Goal: Task Accomplishment & Management: Manage account settings

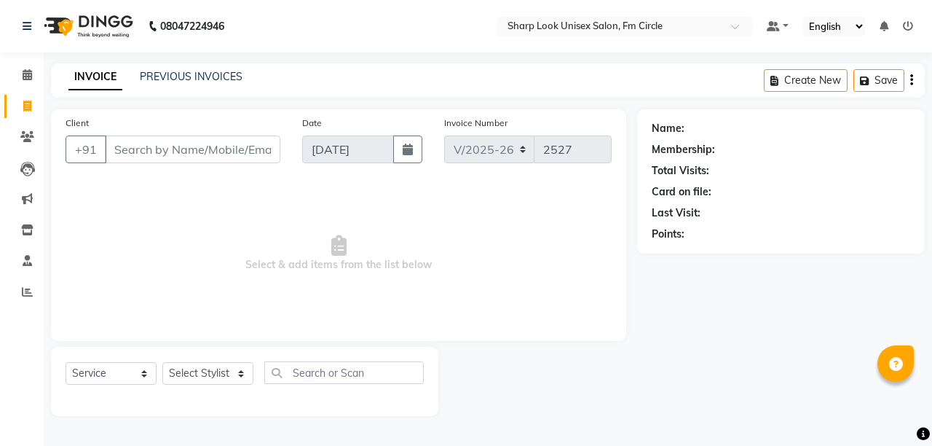
select select "804"
select select "service"
click at [149, 154] on input "Client" at bounding box center [192, 149] width 175 height 28
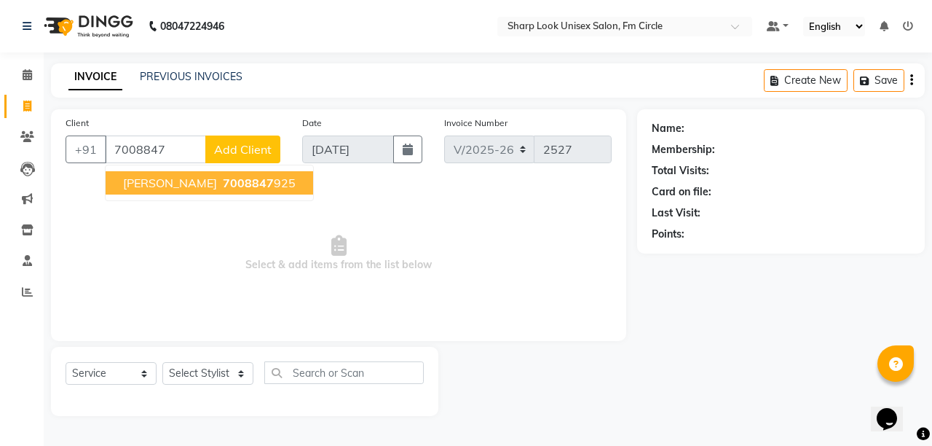
click at [217, 180] on span "HARAMOHAN PADHI" at bounding box center [170, 182] width 94 height 15
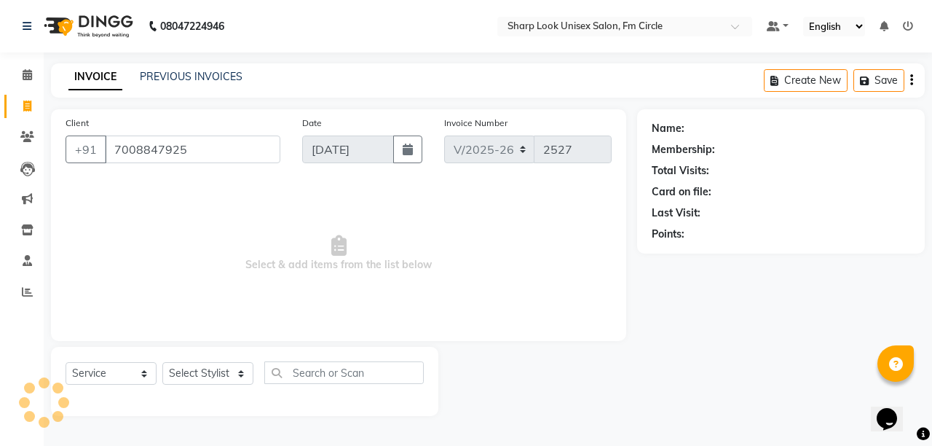
type input "7008847925"
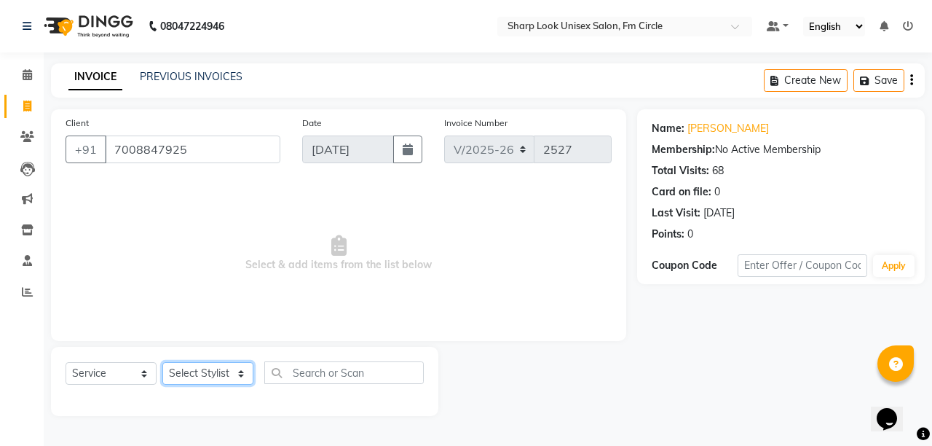
click at [187, 374] on select "Select Stylist Admin Anil Babu Budhia Monalisa Nisha Priti Rahul" at bounding box center [207, 373] width 91 height 23
click at [158, 279] on span "Select & add items from the list below" at bounding box center [339, 254] width 546 height 146
click at [326, 381] on input "text" at bounding box center [343, 372] width 159 height 23
type input "100"
click at [204, 374] on select "Select Stylist Admin Anil Babu Budhia Monalisa Nisha Priti Rahul" at bounding box center [207, 373] width 91 height 23
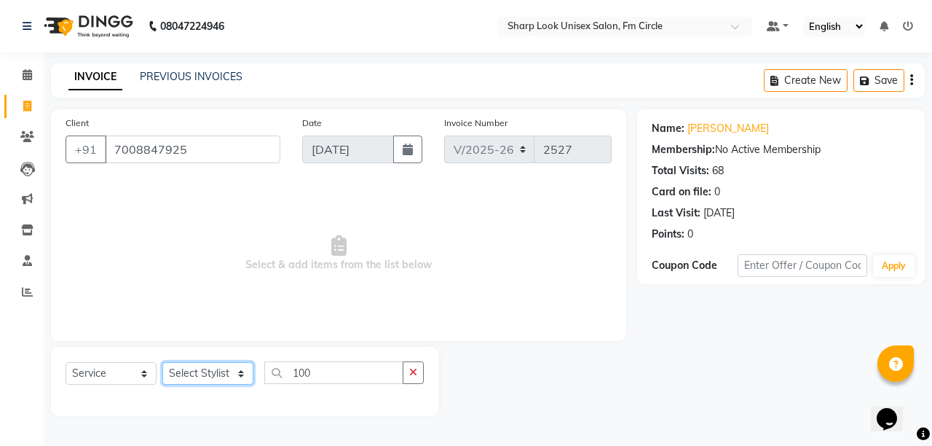
select select "13317"
click at [162, 362] on select "Select Stylist Admin Anil Babu Budhia Monalisa Nisha Priti Rahul" at bounding box center [207, 373] width 91 height 23
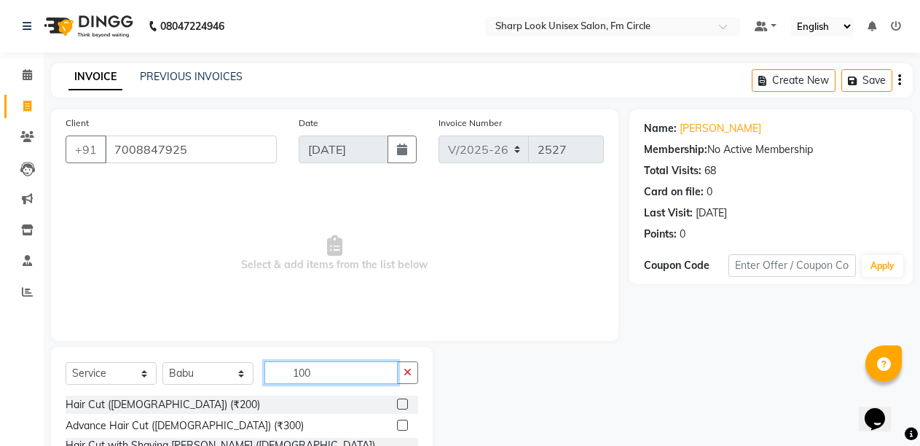
click at [317, 380] on input "100" at bounding box center [330, 372] width 133 height 23
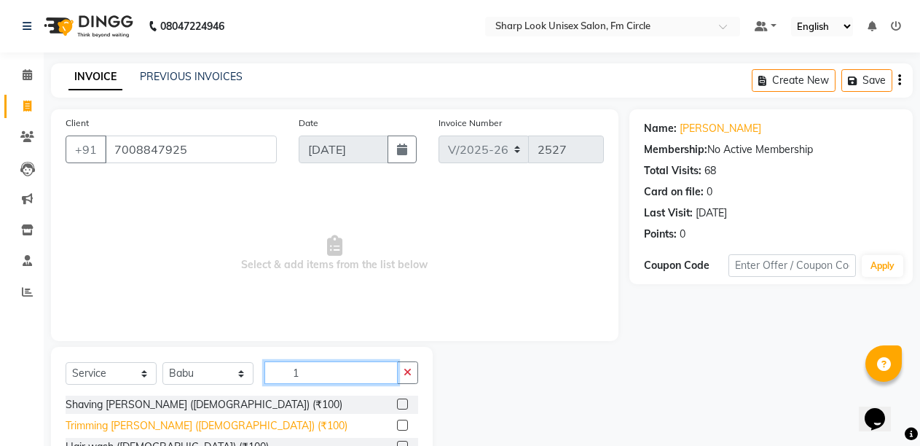
type input "1"
click at [139, 420] on div "Trimming Beard (Male) (₹100)" at bounding box center [207, 425] width 282 height 15
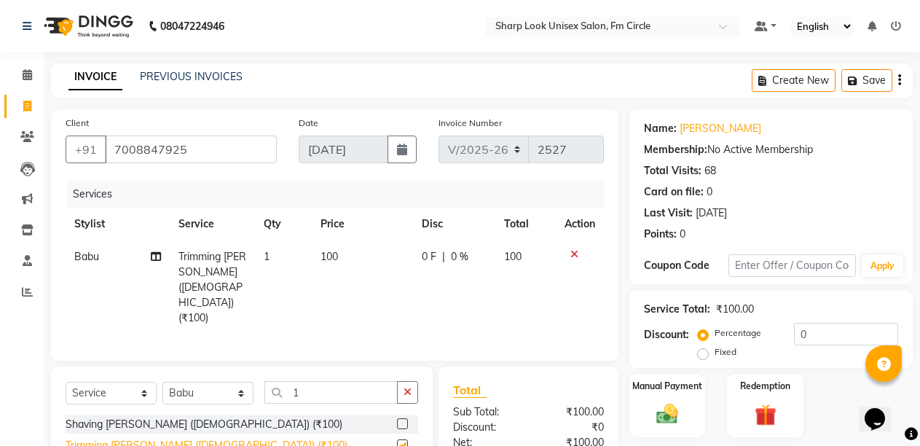
checkbox input "false"
click at [664, 416] on img at bounding box center [667, 413] width 37 height 26
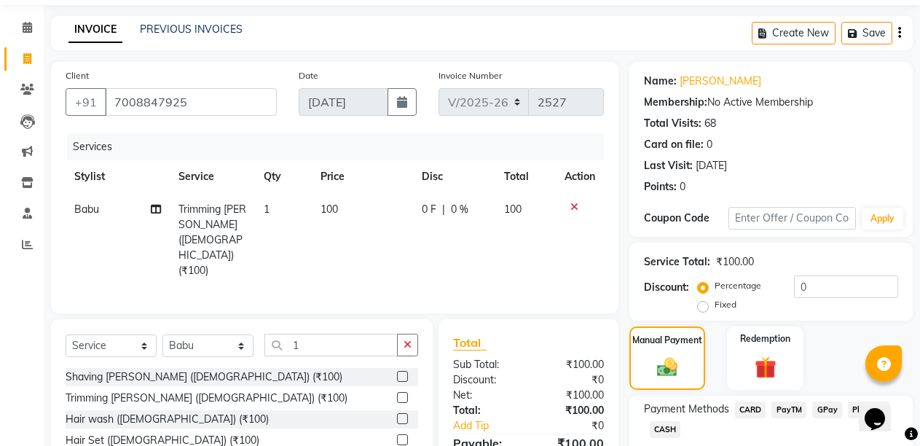
scroll to position [73, 0]
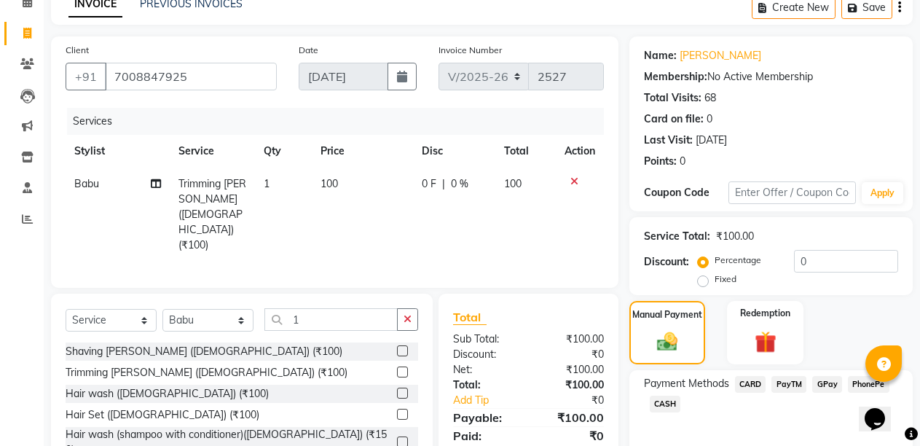
click at [788, 382] on span "PayTM" at bounding box center [788, 384] width 35 height 17
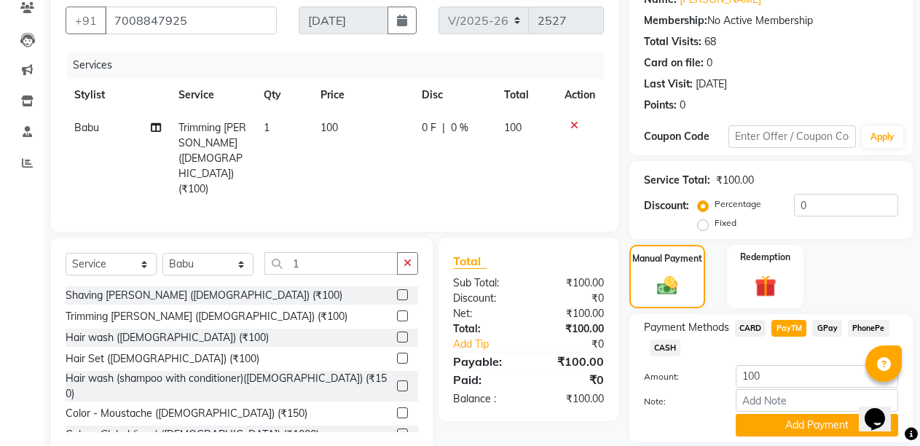
scroll to position [177, 0]
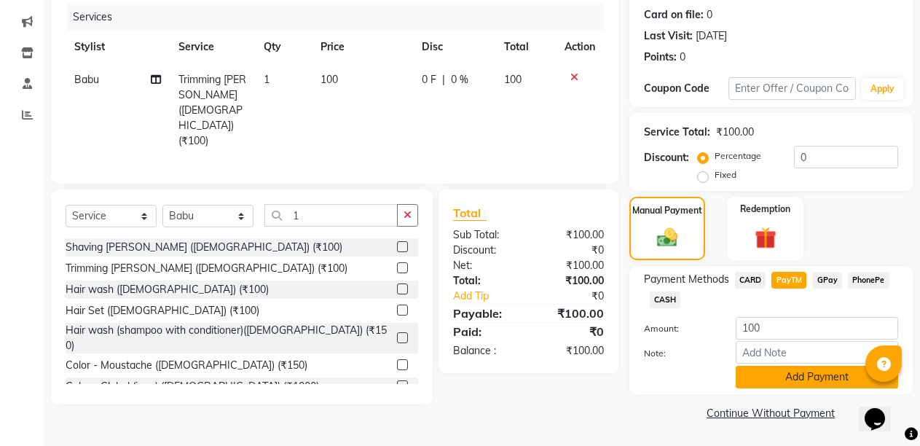
click at [795, 373] on button "Add Payment" at bounding box center [816, 377] width 162 height 23
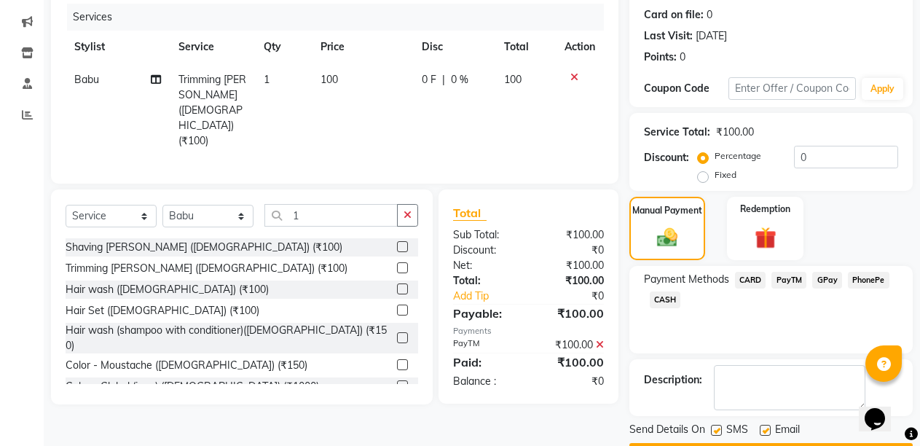
click at [762, 429] on label at bounding box center [764, 430] width 11 height 11
click at [762, 429] on input "checkbox" at bounding box center [763, 430] width 9 height 9
checkbox input "false"
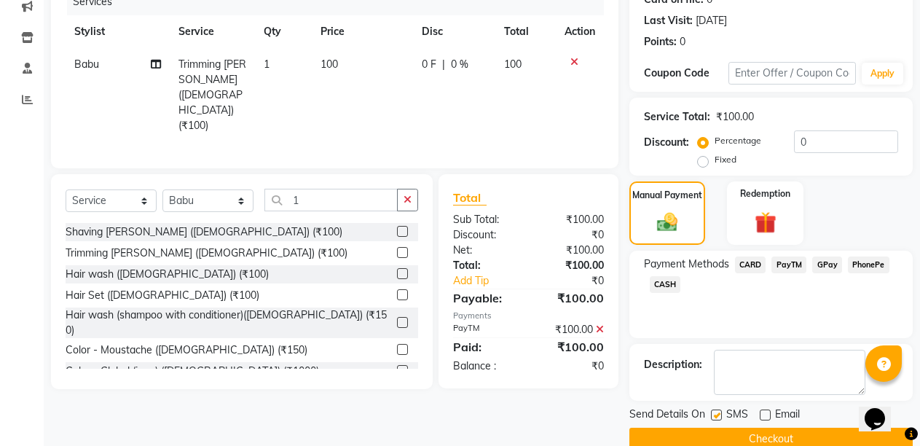
scroll to position [218, 0]
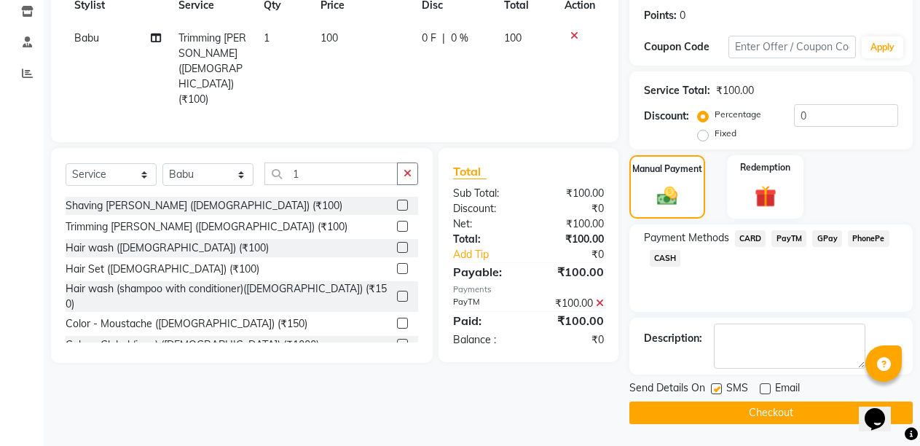
click at [756, 416] on button "Checkout" at bounding box center [770, 412] width 283 height 23
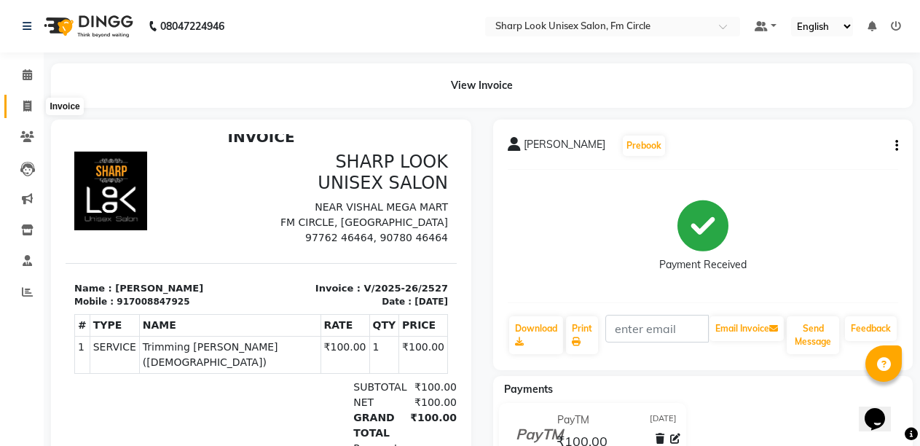
click at [24, 100] on icon at bounding box center [27, 105] width 8 height 11
select select "service"
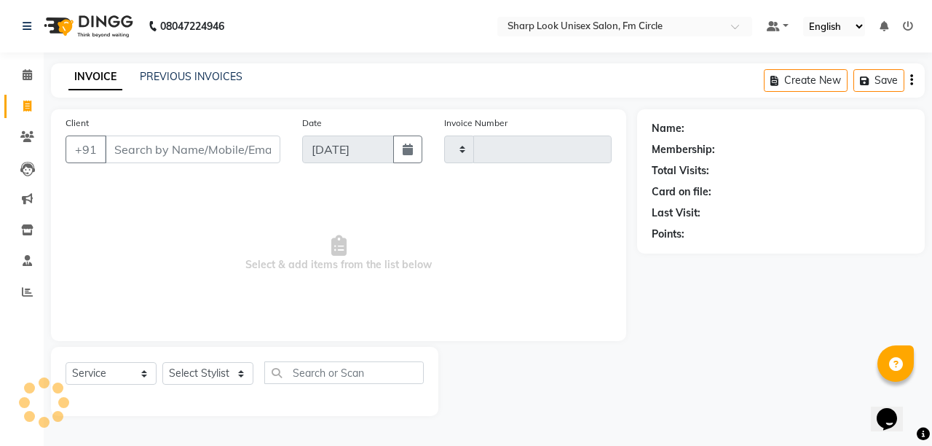
type input "2528"
select select "804"
click at [145, 150] on input "Client" at bounding box center [192, 149] width 175 height 28
click at [176, 84] on div "PREVIOUS INVOICES" at bounding box center [191, 76] width 103 height 15
click at [183, 77] on link "PREVIOUS INVOICES" at bounding box center [191, 76] width 103 height 13
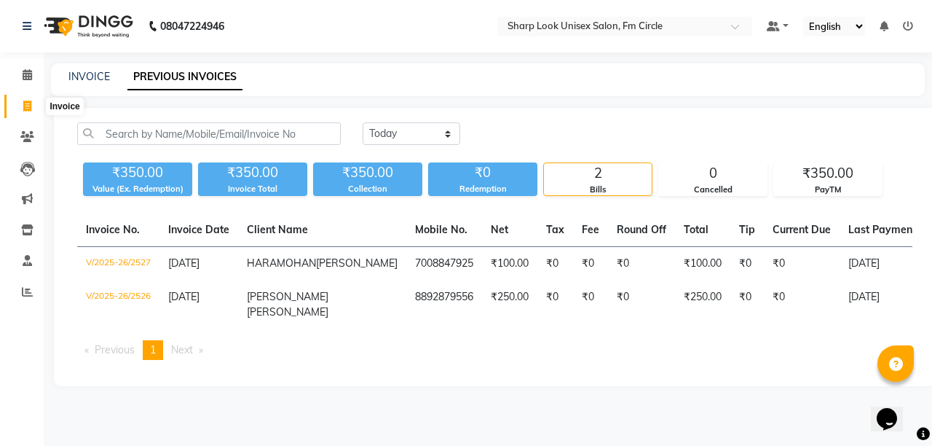
click at [21, 100] on span at bounding box center [27, 106] width 25 height 17
select select "service"
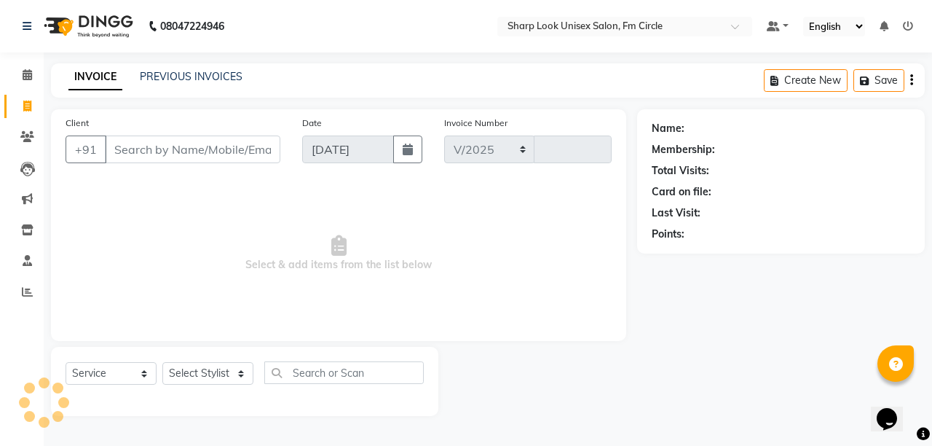
select select "804"
type input "2528"
drag, startPoint x: 263, startPoint y: 159, endPoint x: 270, endPoint y: 156, distance: 7.8
click at [267, 159] on input "n /" at bounding box center [192, 149] width 175 height 28
click at [272, 154] on input "n /" at bounding box center [192, 149] width 175 height 28
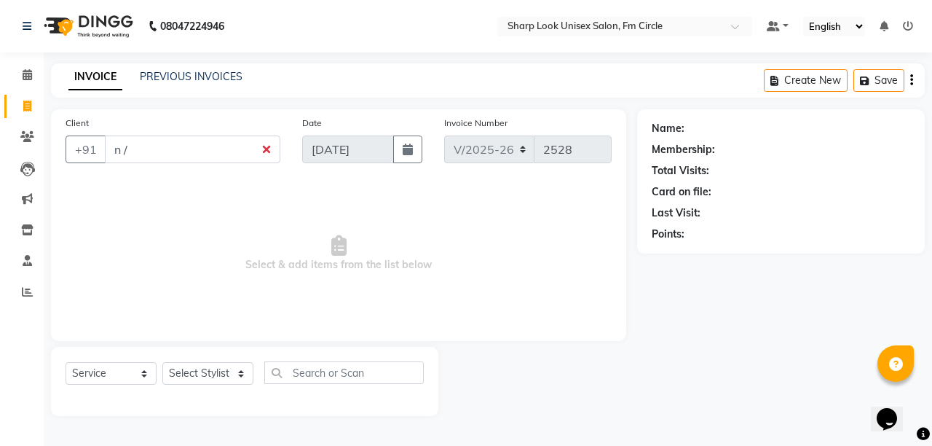
type input "n /"
drag, startPoint x: 240, startPoint y: 127, endPoint x: 228, endPoint y: 140, distance: 17.5
click at [234, 130] on div "Client +91 n /" at bounding box center [173, 145] width 237 height 60
click at [228, 140] on input "n /" at bounding box center [192, 149] width 175 height 28
click at [197, 79] on link "PREVIOUS INVOICES" at bounding box center [191, 76] width 103 height 13
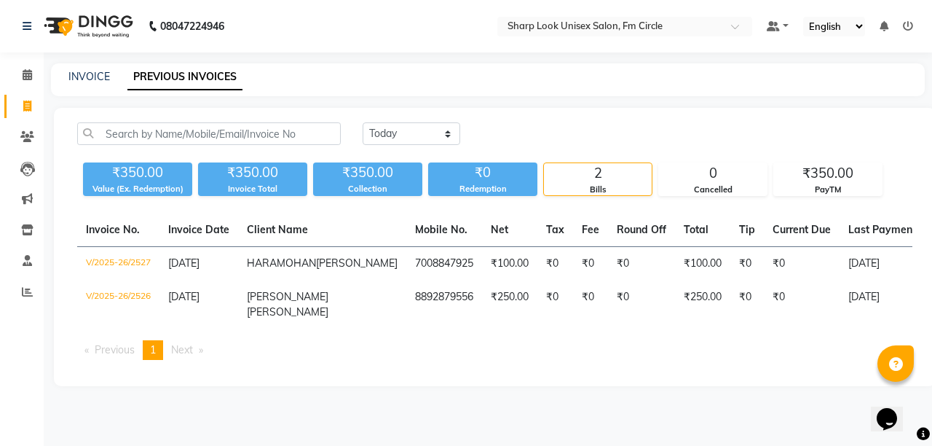
click at [405, 119] on div "Today Yesterday Custom Range ₹350.00 Value (Ex. Redemption) ₹350.00 Invoice Tot…" at bounding box center [495, 247] width 882 height 278
click at [403, 125] on select "Today Yesterday Custom Range" at bounding box center [412, 133] width 98 height 23
click at [363, 122] on select "Today Yesterday Custom Range" at bounding box center [412, 133] width 98 height 23
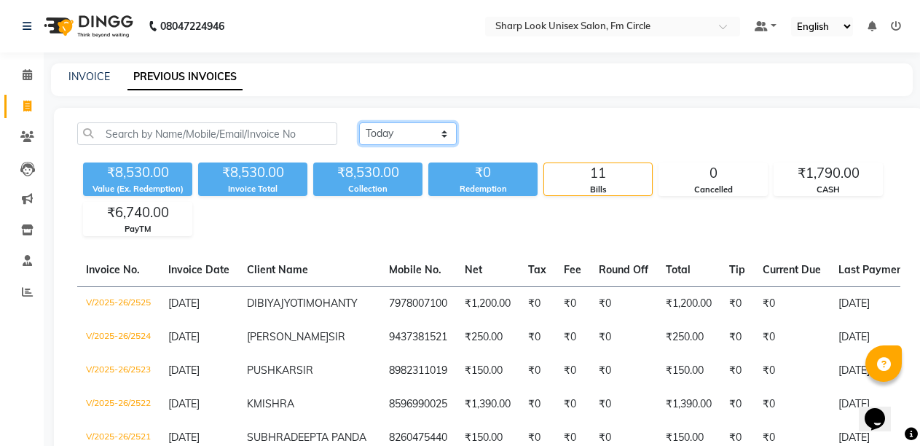
click at [442, 126] on select "Today Yesterday Custom Range" at bounding box center [408, 133] width 98 height 23
select select "range"
click at [359, 122] on select "Today Yesterday Custom Range" at bounding box center [408, 133] width 98 height 23
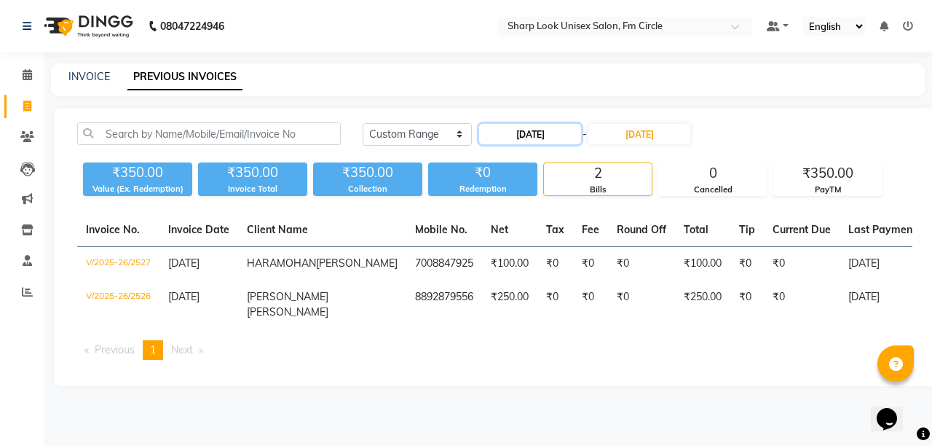
click at [534, 133] on input "04-09-2025" at bounding box center [530, 134] width 102 height 20
select select "9"
select select "2025"
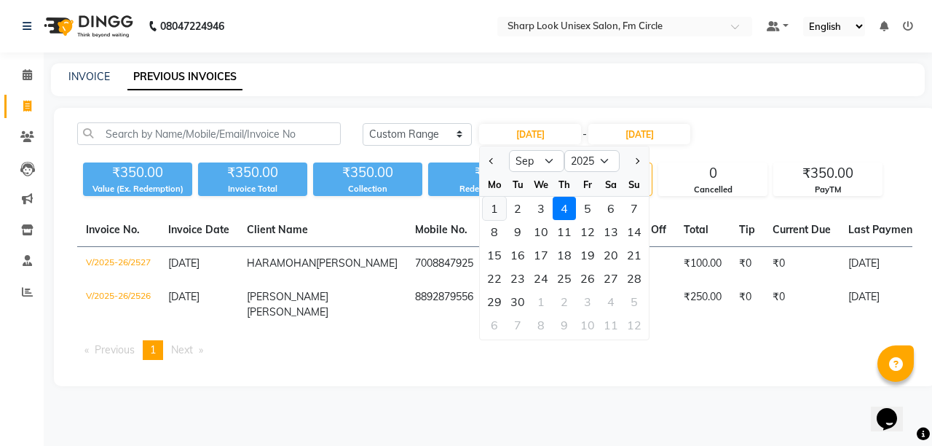
click at [494, 205] on div "1" at bounding box center [494, 208] width 23 height 23
type input "[DATE]"
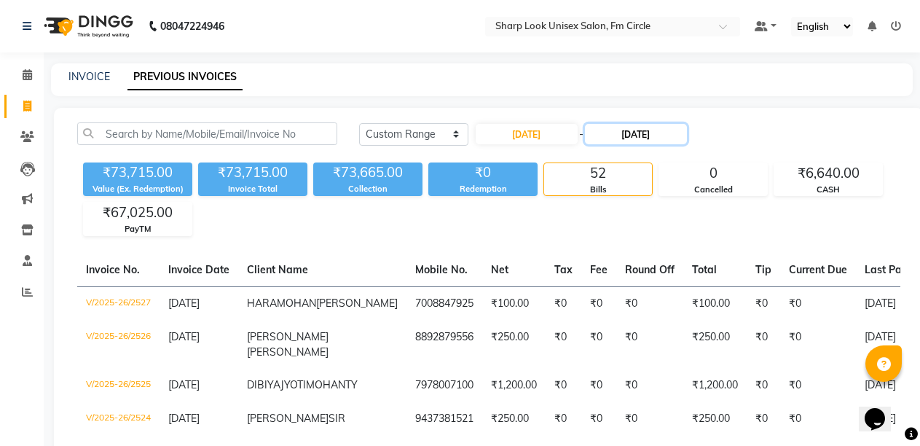
click at [674, 134] on input "04-09-2025" at bounding box center [636, 134] width 102 height 20
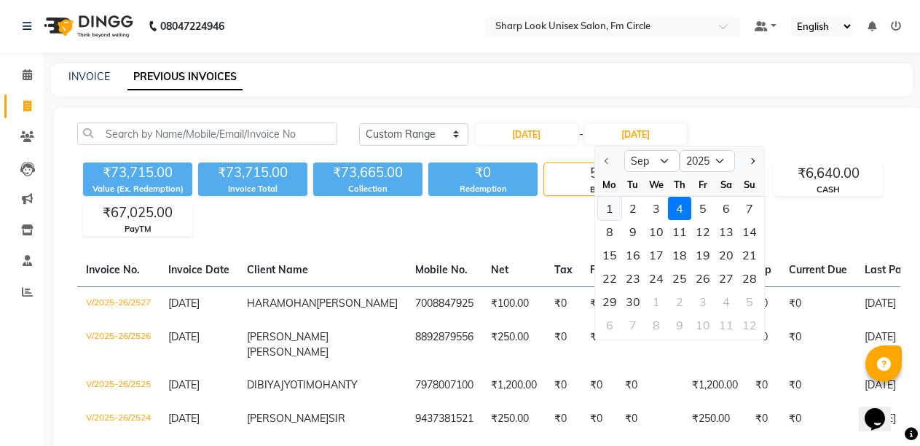
click at [602, 207] on div "1" at bounding box center [609, 208] width 23 height 23
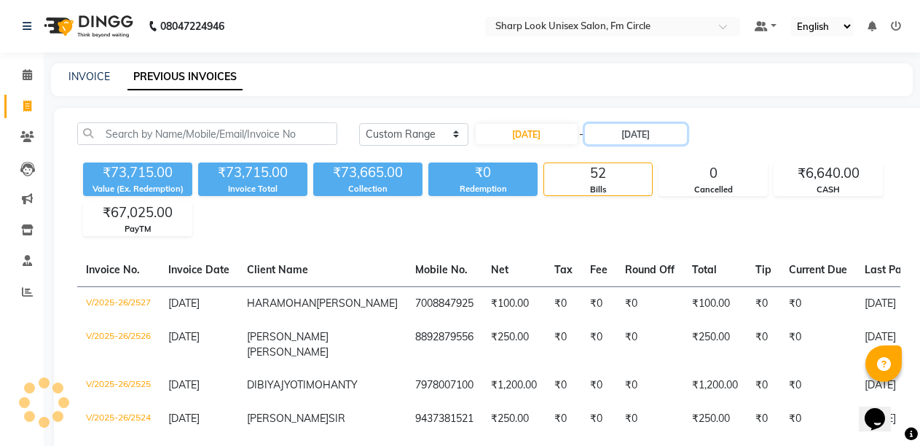
type input "[DATE]"
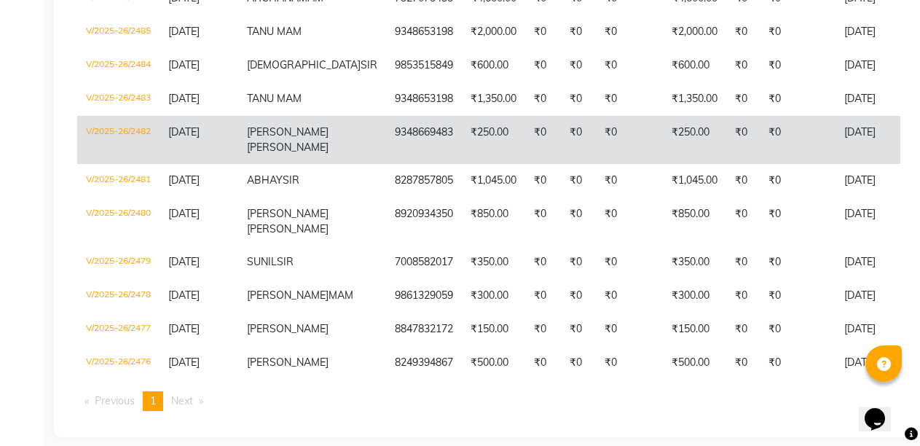
scroll to position [1019, 0]
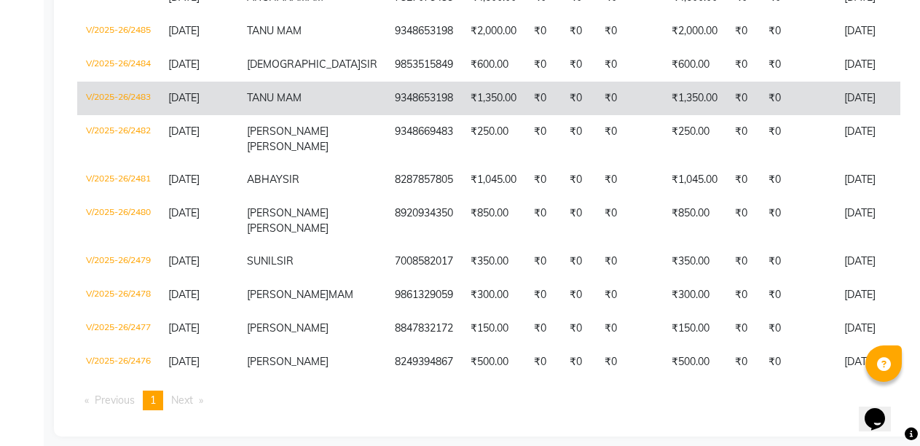
click at [525, 115] on td "₹0" at bounding box center [543, 98] width 36 height 33
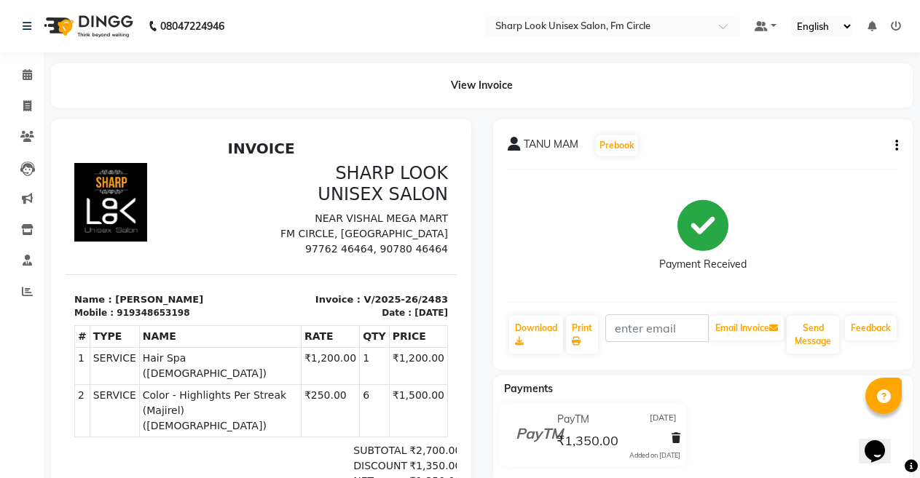
click at [891, 142] on button "button" at bounding box center [893, 145] width 9 height 15
click at [812, 144] on div "Edit Item Staff" at bounding box center [824, 146] width 100 height 18
select select
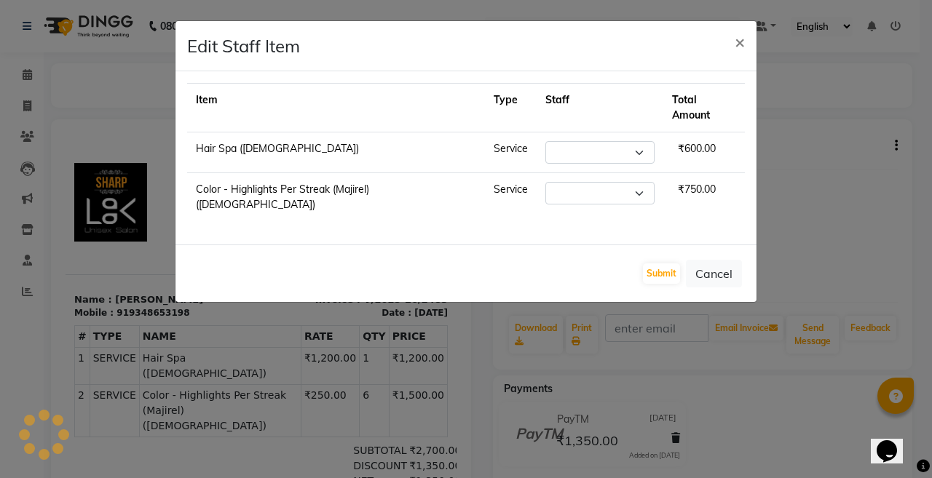
select select "21228"
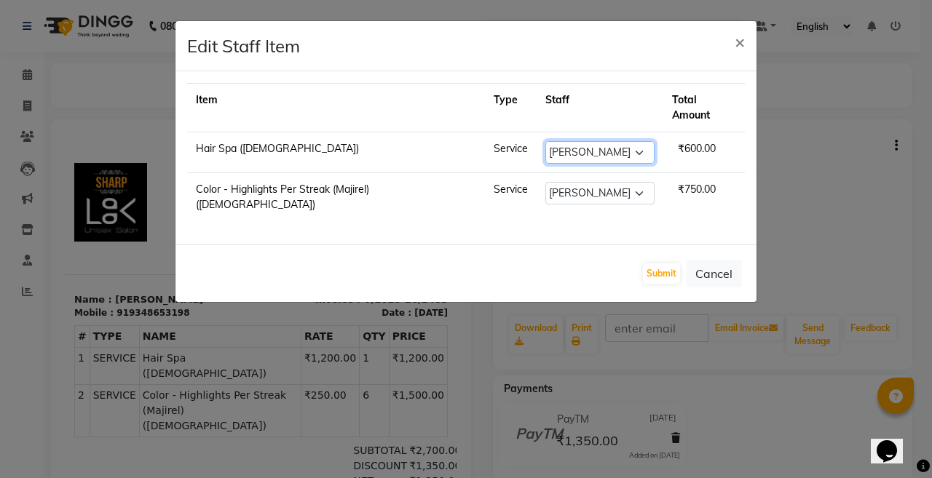
click at [595, 141] on select "Select Admin Anil Babu Budhia Monalisa Nisha Priti Rahul" at bounding box center [599, 152] width 109 height 23
select select "88424"
click at [545, 141] on select "Select Admin Anil Babu Budhia Monalisa Nisha Priti Rahul" at bounding box center [599, 152] width 109 height 23
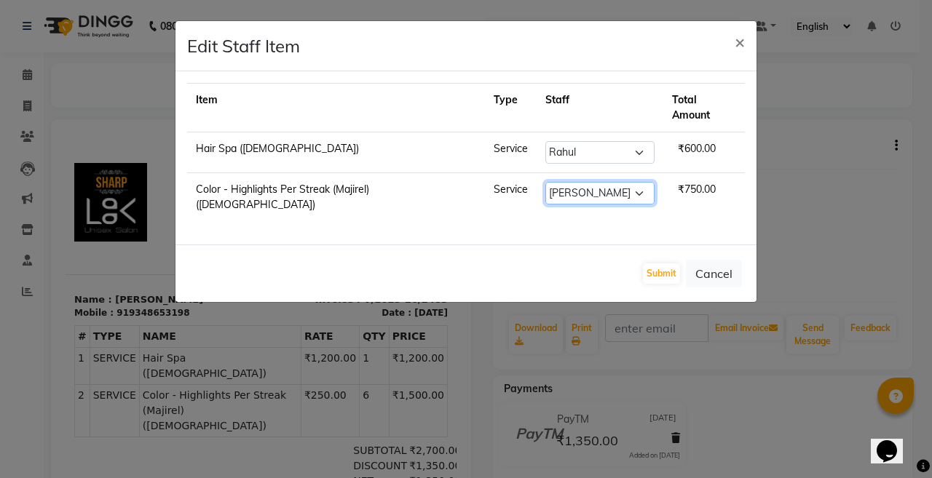
click at [567, 182] on select "Select Admin Anil Babu Budhia Monalisa Nisha Priti Rahul" at bounding box center [599, 193] width 109 height 23
select select "88424"
click at [545, 182] on select "Select Admin Anil Babu Budhia Monalisa Nisha Priti Rahul" at bounding box center [599, 193] width 109 height 23
click at [664, 264] on button "Submit" at bounding box center [661, 274] width 37 height 20
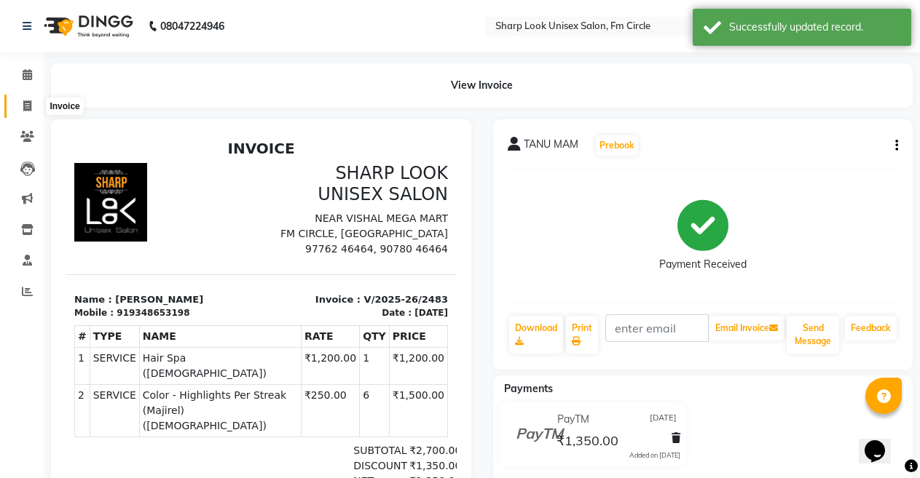
click at [34, 107] on span at bounding box center [27, 106] width 25 height 17
select select "service"
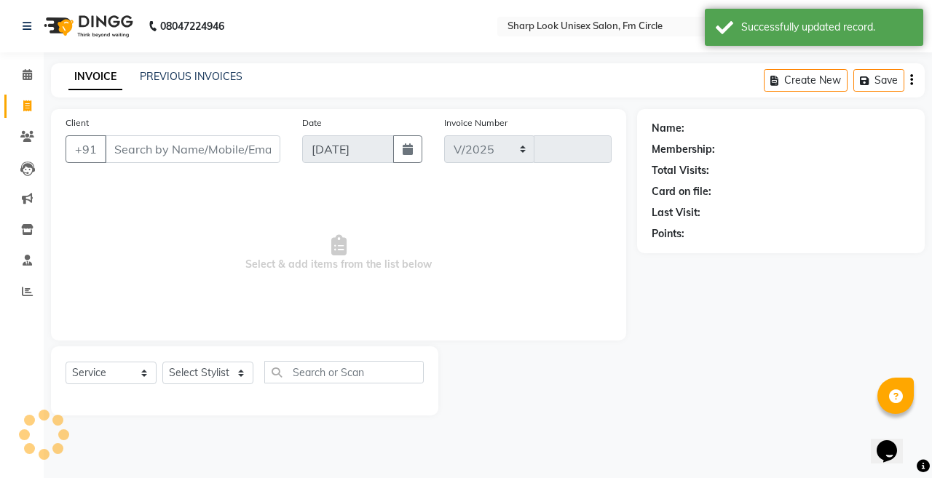
select select "804"
type input "2528"
click at [194, 78] on link "PREVIOUS INVOICES" at bounding box center [191, 76] width 103 height 13
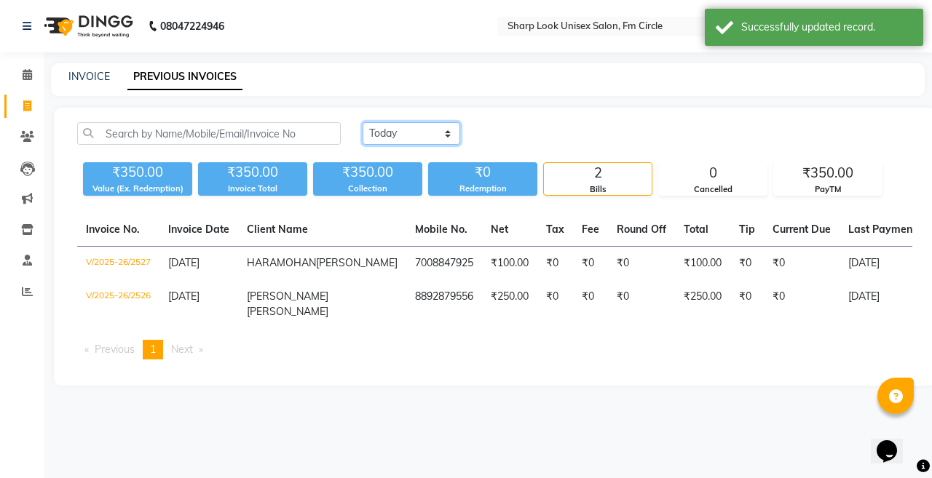
click at [406, 138] on select "Today Yesterday Custom Range" at bounding box center [412, 133] width 98 height 23
select select "range"
click at [363, 122] on select "Today Yesterday Custom Range" at bounding box center [412, 133] width 98 height 23
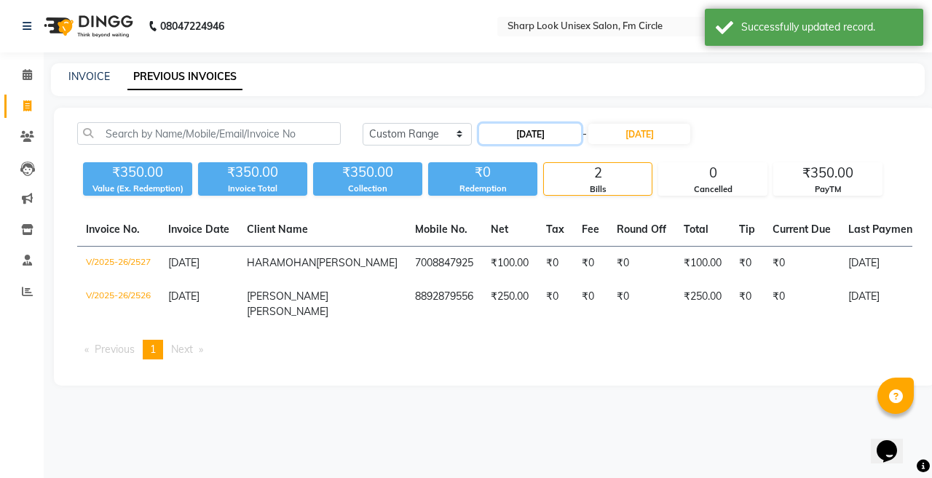
click at [561, 133] on input "04-09-2025" at bounding box center [530, 134] width 102 height 20
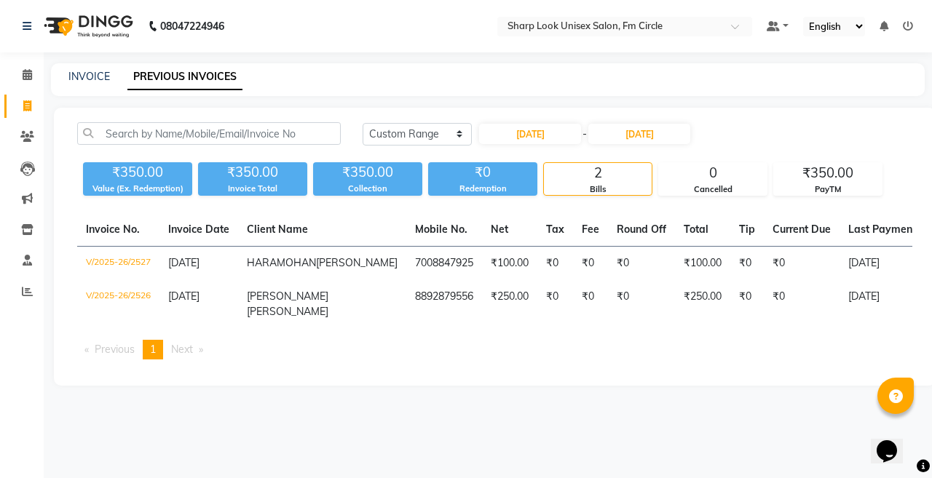
select select "9"
select select "2025"
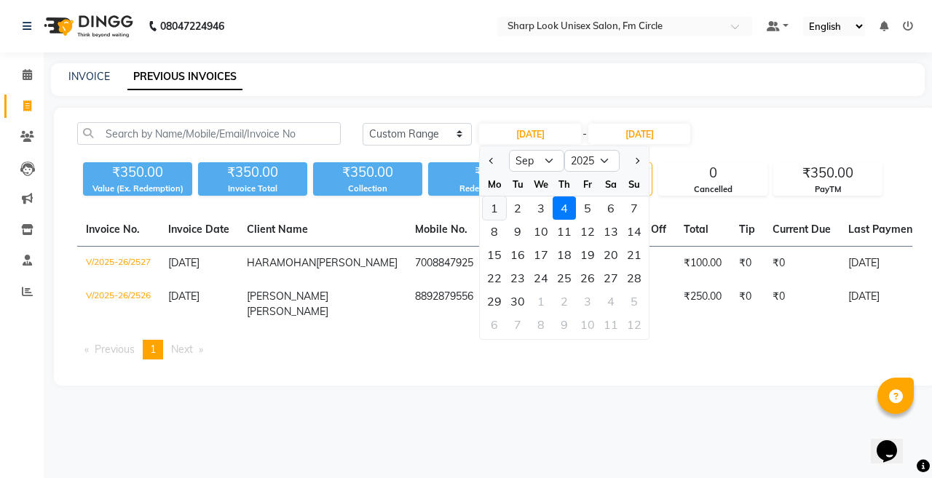
click at [498, 202] on div "1" at bounding box center [494, 208] width 23 height 23
type input "[DATE]"
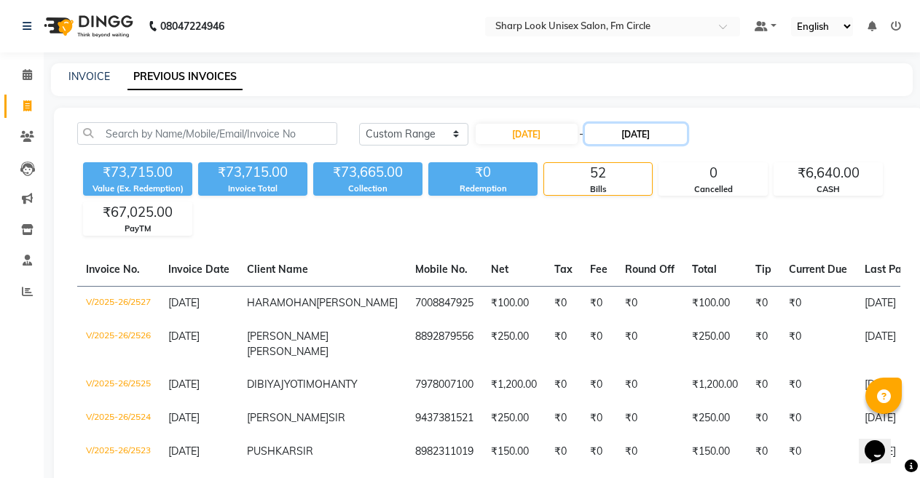
click at [642, 130] on input "04-09-2025" at bounding box center [636, 134] width 102 height 20
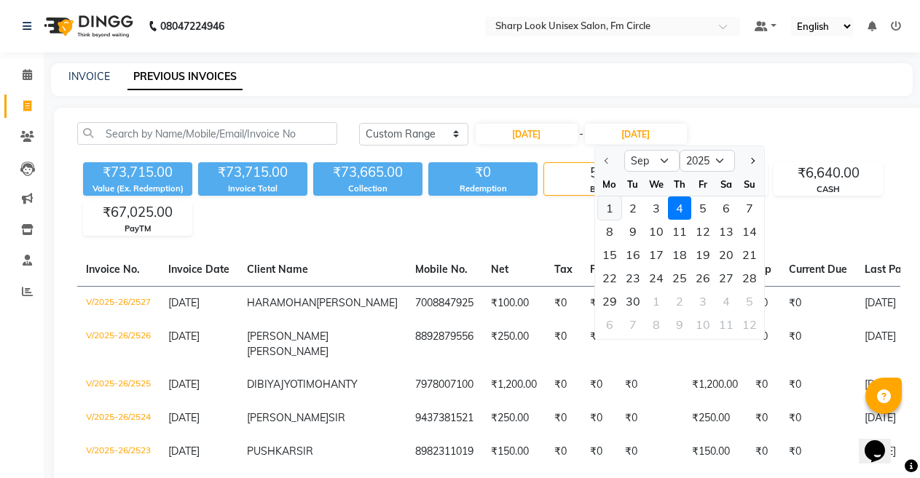
click at [612, 204] on div "1" at bounding box center [609, 208] width 23 height 23
type input "[DATE]"
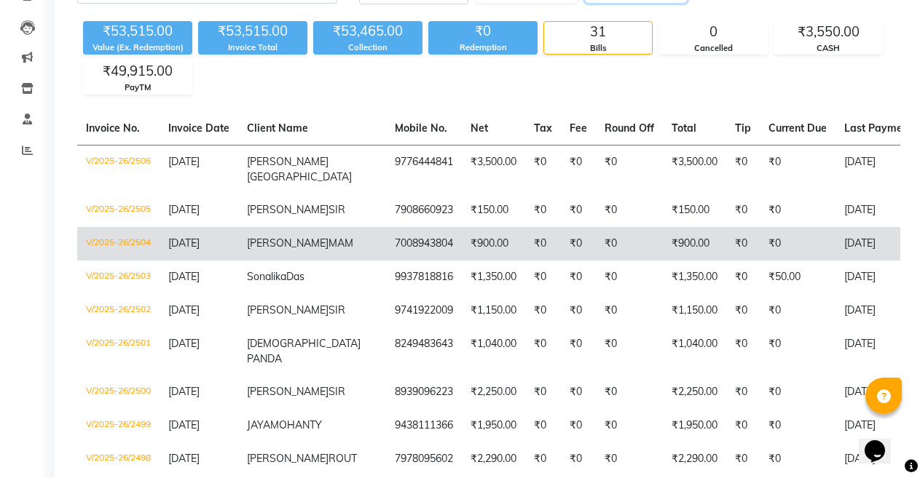
scroll to position [218, 0]
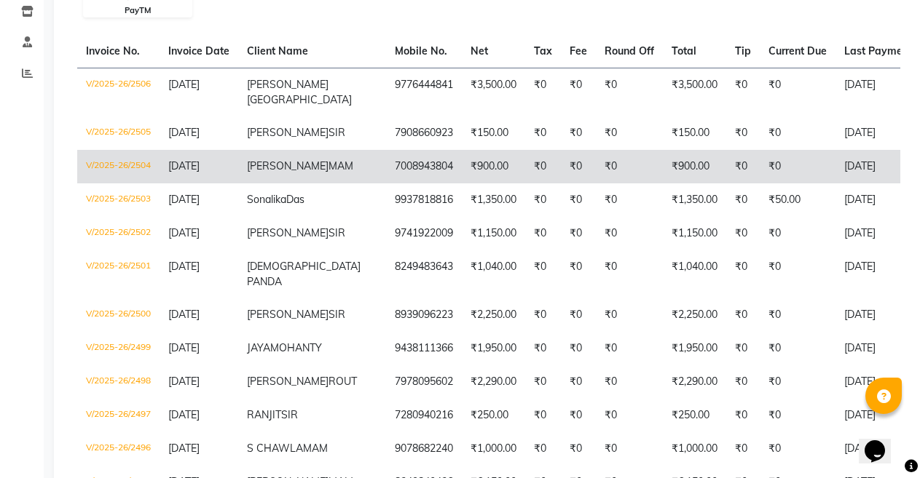
click at [462, 162] on td "₹900.00" at bounding box center [493, 166] width 63 height 33
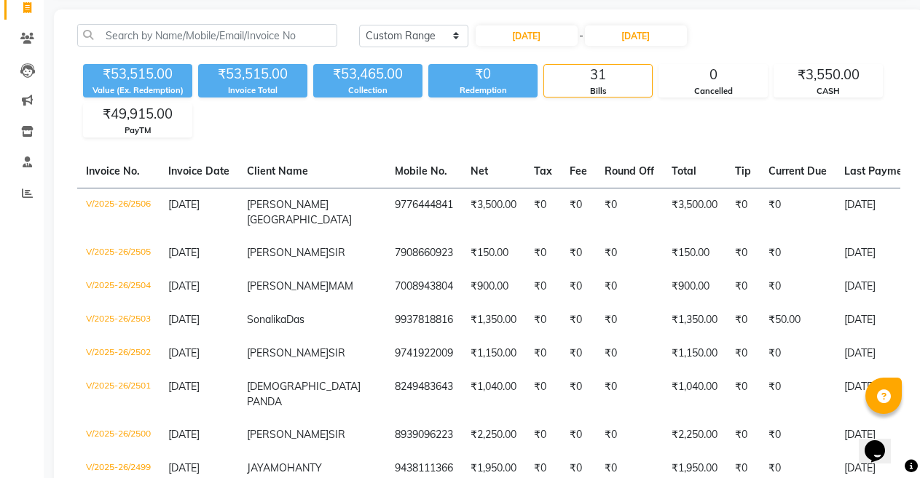
scroll to position [73, 0]
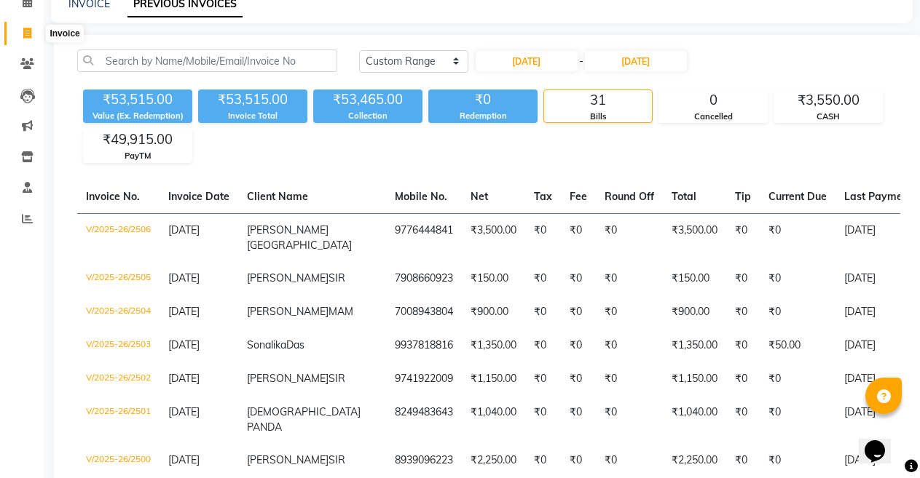
click at [29, 31] on icon at bounding box center [27, 33] width 8 height 11
select select "service"
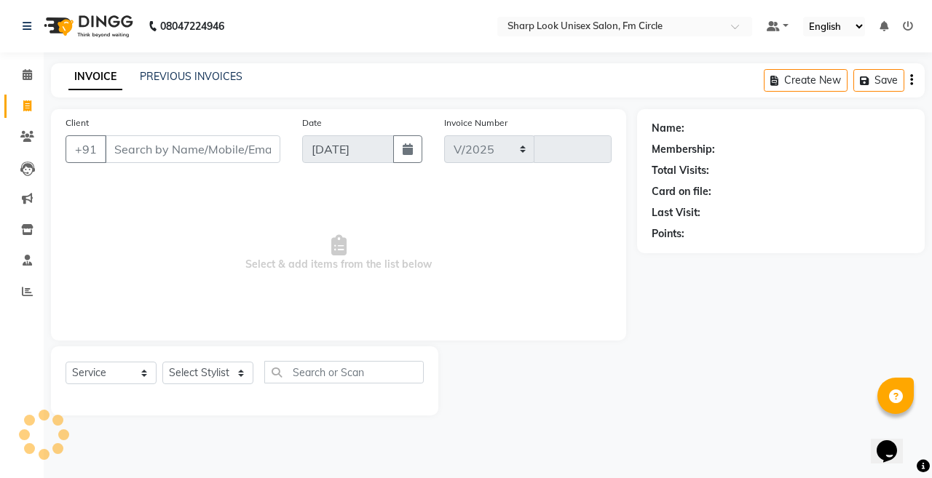
select select "804"
type input "2528"
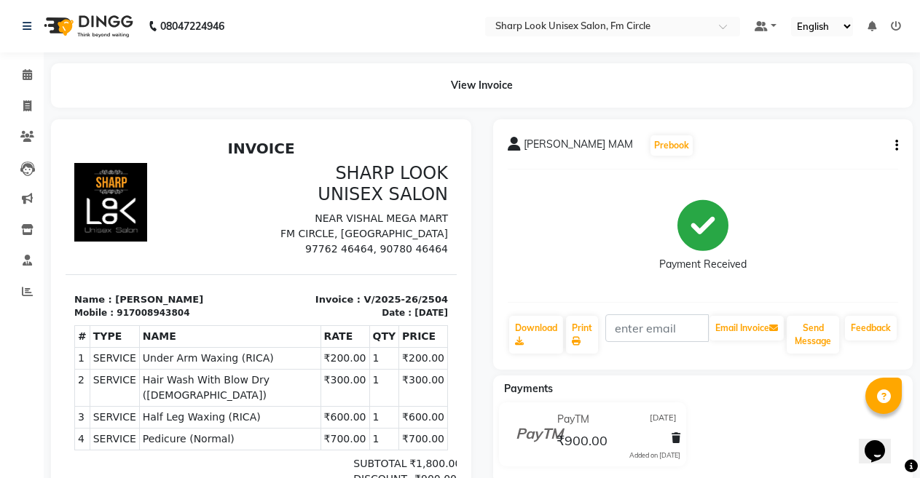
click at [904, 141] on div "[PERSON_NAME] MAM Prebook Payment Received Download Print Email Invoice Send Me…" at bounding box center [703, 244] width 420 height 250
click at [893, 146] on button "button" at bounding box center [893, 145] width 9 height 15
click at [820, 143] on div "Edit Item Staff" at bounding box center [824, 146] width 100 height 18
select select
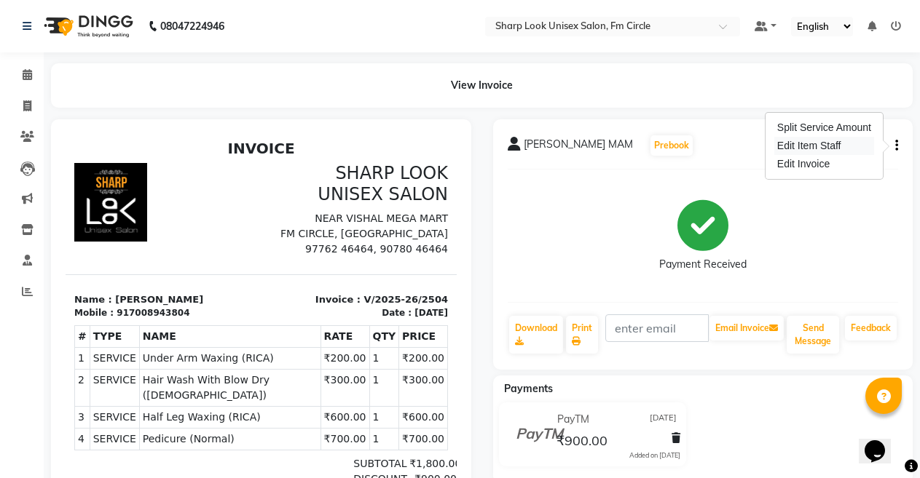
select select
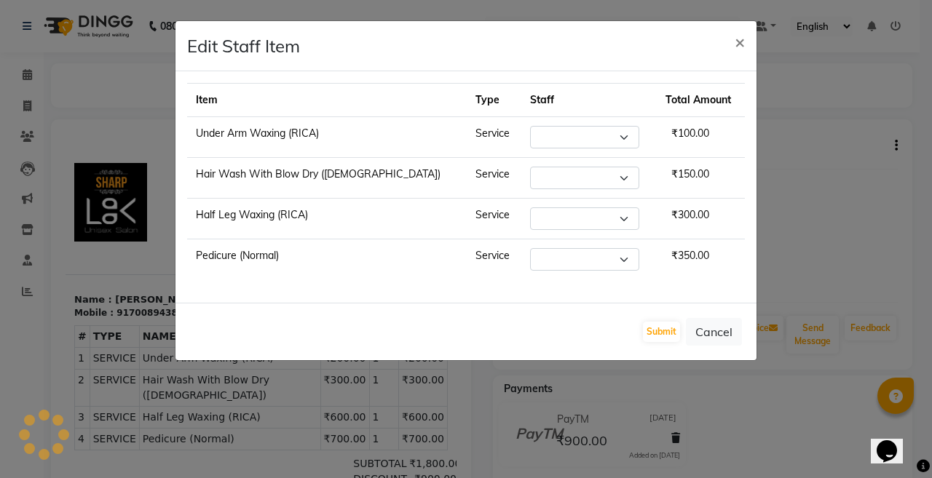
select select "21228"
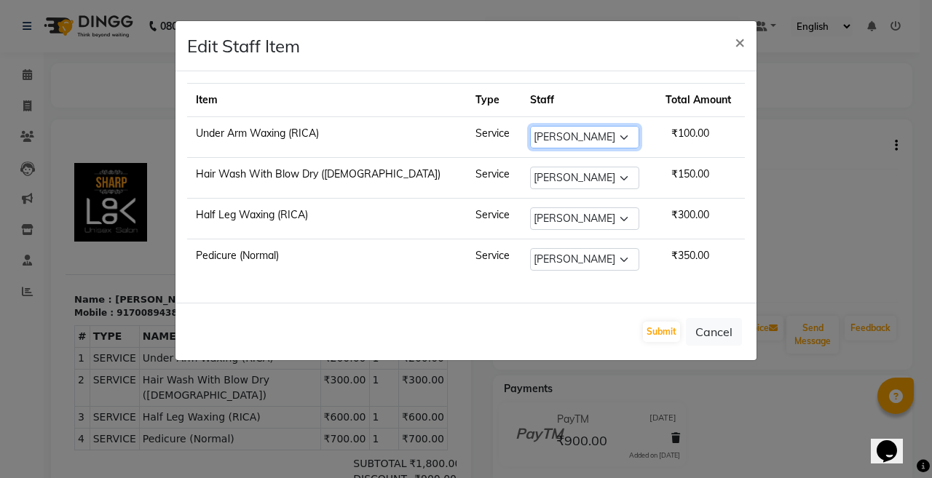
click at [587, 138] on select "Select Admin [PERSON_NAME] [PERSON_NAME] Nisha [PERSON_NAME] Rahul" at bounding box center [584, 137] width 109 height 23
select select "80321"
click at [530, 126] on select "Select Admin [PERSON_NAME] [PERSON_NAME] Nisha [PERSON_NAME] Rahul" at bounding box center [584, 137] width 109 height 23
click at [552, 181] on select "Select Admin [PERSON_NAME] [PERSON_NAME] Nisha [PERSON_NAME] Rahul" at bounding box center [584, 178] width 109 height 23
click at [623, 225] on td "Select Admin [PERSON_NAME] [PERSON_NAME] Nisha [PERSON_NAME] Rahul" at bounding box center [588, 219] width 135 height 41
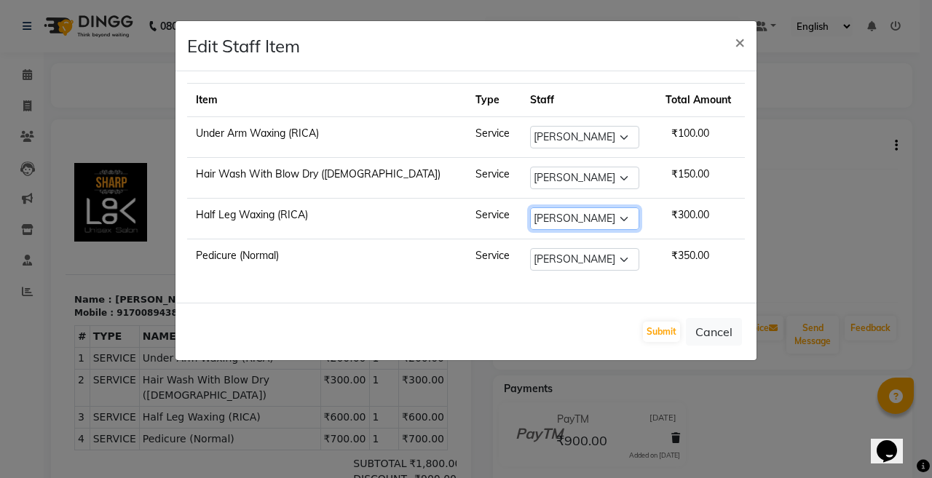
click at [570, 214] on select "Select Admin [PERSON_NAME] [PERSON_NAME] Nisha [PERSON_NAME] Rahul" at bounding box center [584, 219] width 109 height 23
select select "80321"
click at [530, 208] on select "Select Admin [PERSON_NAME] [PERSON_NAME] Nisha [PERSON_NAME] Rahul" at bounding box center [584, 219] width 109 height 23
click at [530, 258] on select "Select Admin [PERSON_NAME] [PERSON_NAME] Nisha [PERSON_NAME] Rahul" at bounding box center [584, 259] width 109 height 23
select select "80321"
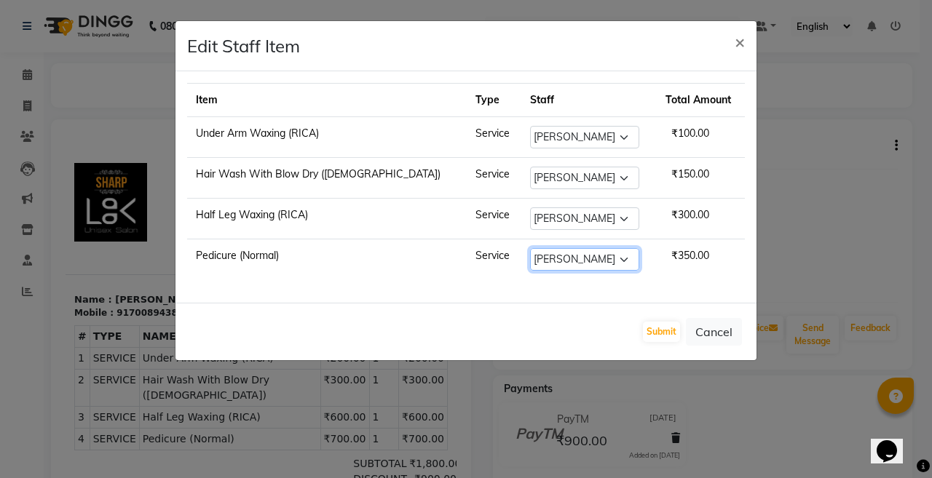
click at [530, 248] on select "Select Admin [PERSON_NAME] [PERSON_NAME] Nisha [PERSON_NAME] Rahul" at bounding box center [584, 259] width 109 height 23
click at [666, 326] on button "Submit" at bounding box center [661, 332] width 37 height 20
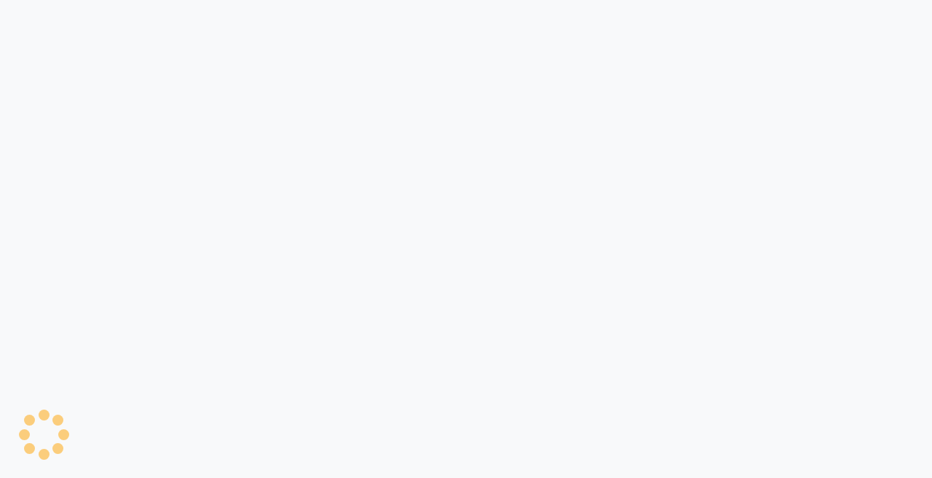
select select "service"
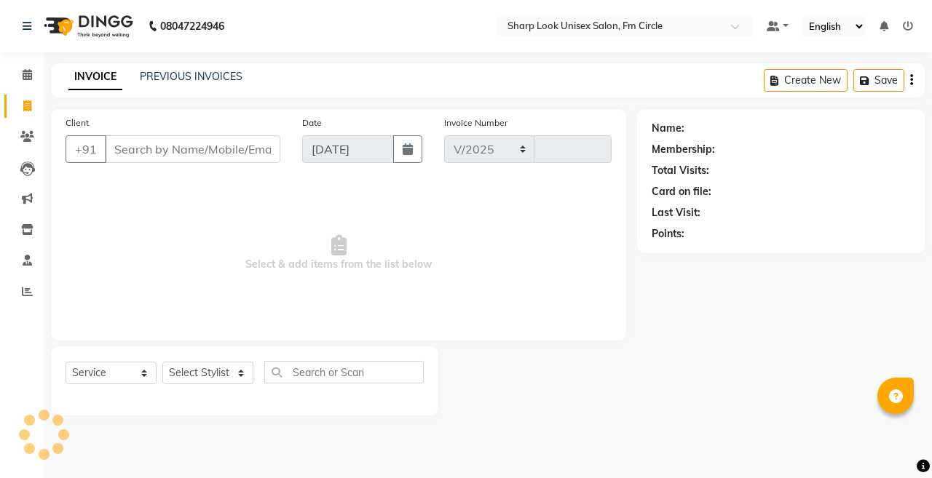
select select "en"
select select "804"
type input "2528"
